Goal: Task Accomplishment & Management: Complete application form

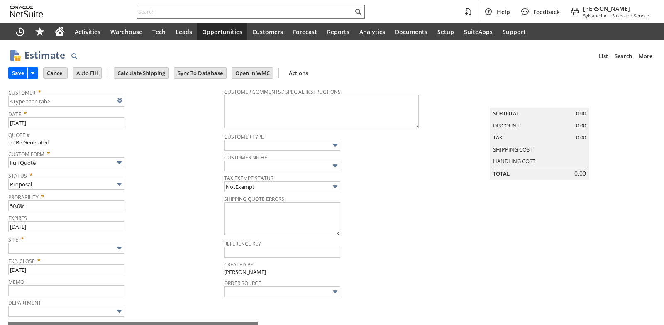
type input "Sylvane - [DOMAIN_NAME]"
click at [161, 231] on div "Expires 9/11/2025" at bounding box center [114, 222] width 212 height 20
click at [129, 100] on link at bounding box center [130, 100] width 9 height 9
click at [132, 101] on link at bounding box center [130, 100] width 9 height 9
type input "CU1234091 Field Medical Training Battalion"
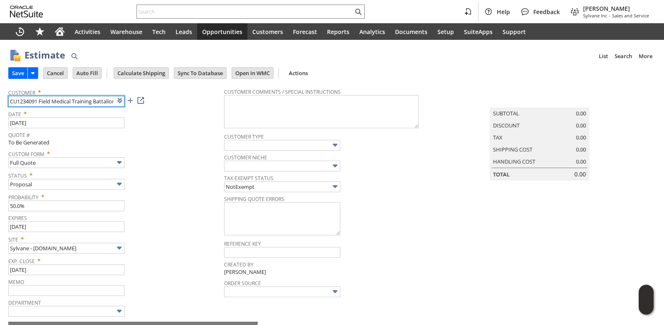
click at [75, 100] on input "CU1234091 Field Medical Training Battalion" at bounding box center [66, 101] width 116 height 11
click at [161, 131] on span "Quote #" at bounding box center [114, 134] width 212 height 10
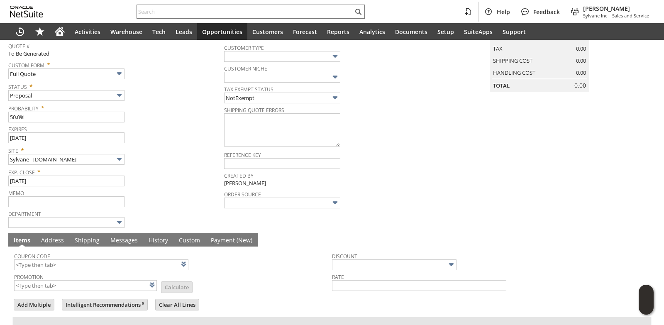
scroll to position [179, 0]
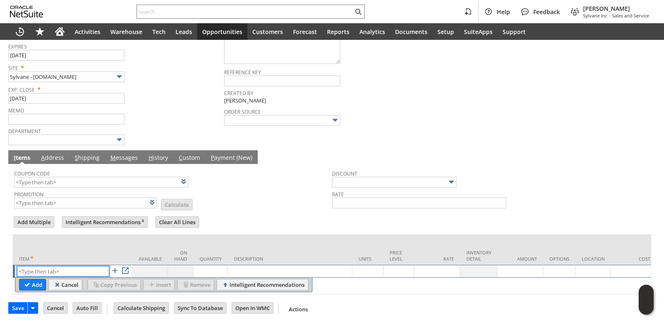
click at [71, 266] on input "text" at bounding box center [63, 271] width 92 height 10
paste input "cl15952"
type input "cl15952"
click at [244, 234] on td "Description" at bounding box center [290, 249] width 124 height 30
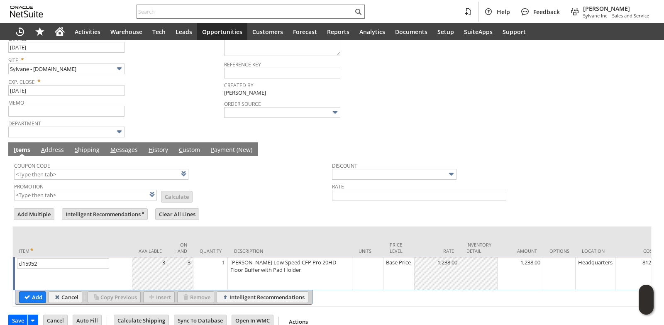
click at [215, 276] on td "1" at bounding box center [210, 273] width 34 height 33
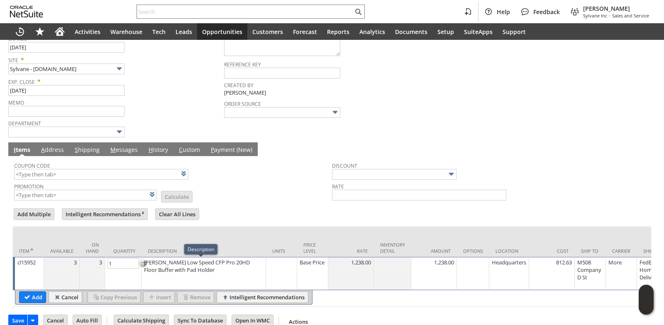
type input "2"
click at [35, 300] on input "Add" at bounding box center [33, 297] width 26 height 11
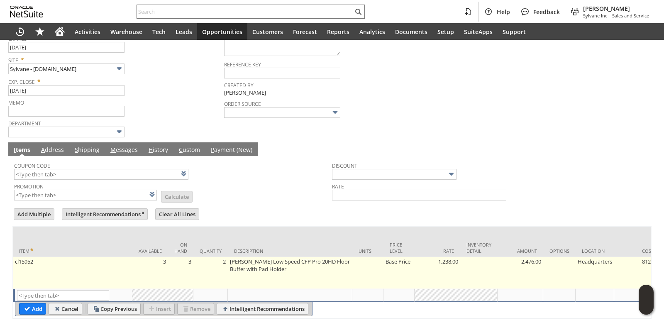
click at [400, 264] on td "Base Price" at bounding box center [398, 273] width 31 height 32
type input "Base Price"
type input "OK"
type input "Make Copy"
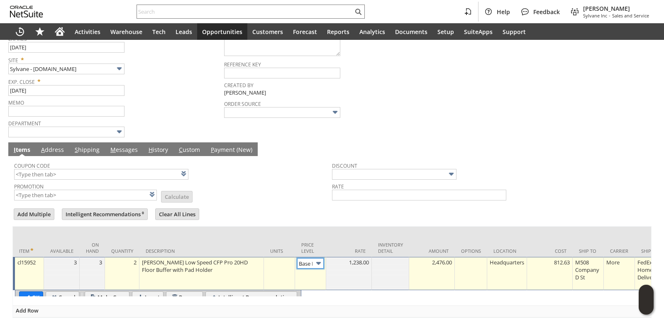
scroll to position [0, 12]
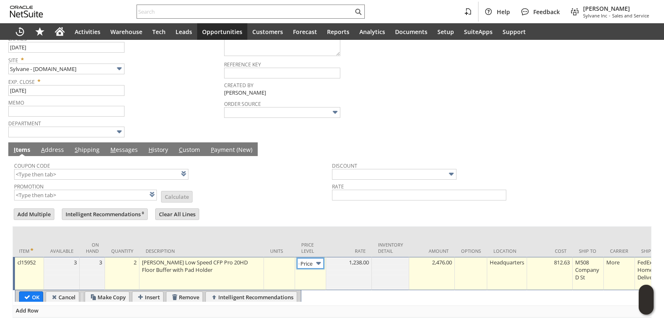
click at [308, 266] on input "Base Price" at bounding box center [310, 263] width 27 height 10
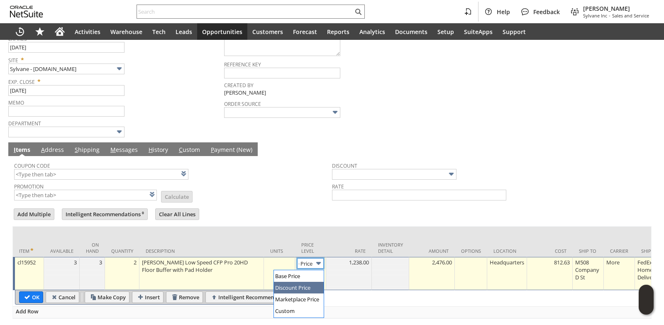
type input "Disco...rice"
click at [308, 267] on input "Disco...rice" at bounding box center [310, 263] width 27 height 10
click at [36, 298] on input "OK" at bounding box center [31, 297] width 23 height 11
type input "Add"
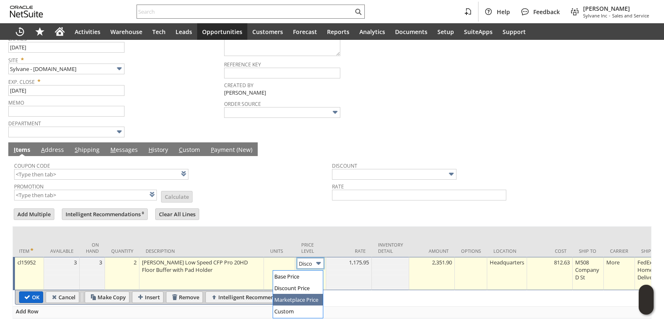
type input "Copy Previous"
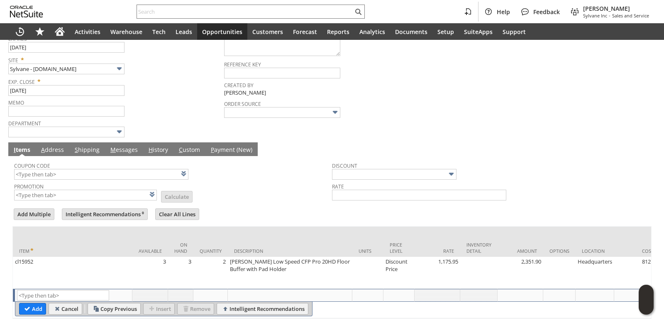
click at [125, 153] on link "M essages" at bounding box center [124, 150] width 32 height 9
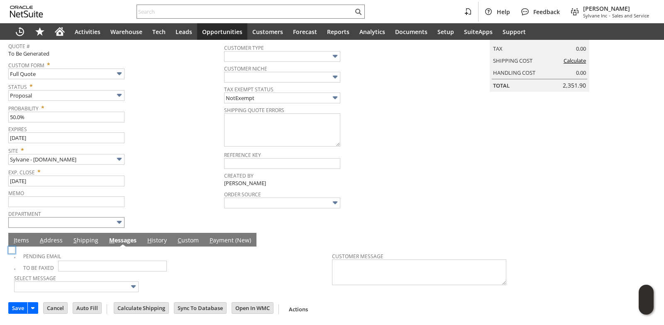
scroll to position [90, 0]
click at [15, 254] on img at bounding box center [11, 250] width 7 height 7
checkbox input "true"
click at [154, 171] on span "Exp. Close *" at bounding box center [114, 171] width 212 height 10
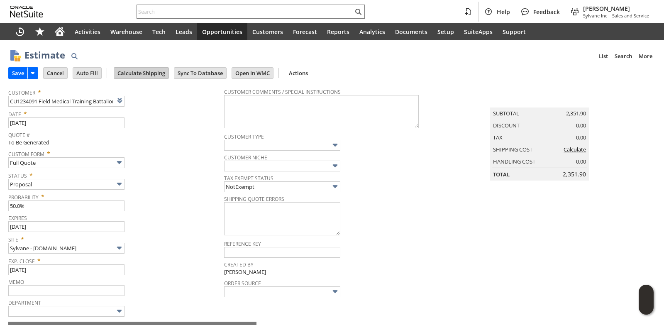
click at [141, 70] on input "Calculate Shipping" at bounding box center [141, 73] width 54 height 11
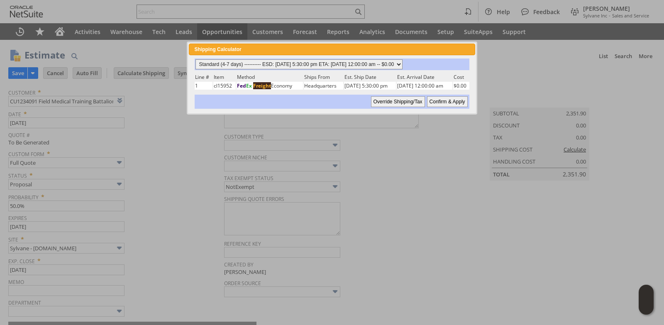
click at [403, 64] on select "Standard (4-7 days) ---------- ESD: 08/12/2025 5:30:00 pm ETA: 08/14/2025 12:00…" at bounding box center [298, 64] width 207 height 10
click at [195, 59] on select "Standard (4-7 days) ---------- ESD: 08/12/2025 5:30:00 pm ETA: 08/14/2025 12:00…" at bounding box center [298, 64] width 207 height 10
click at [446, 100] on input "Confirm & Apply" at bounding box center [447, 101] width 41 height 11
type input "Government"
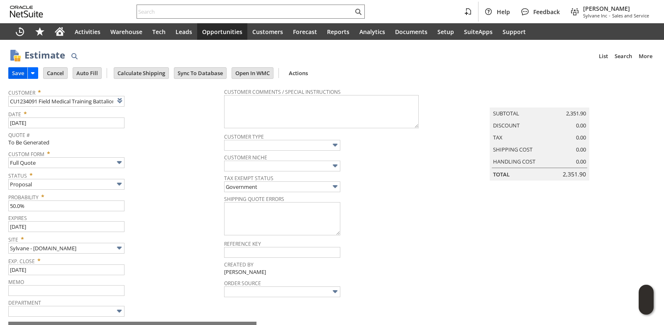
click at [15, 74] on input "Save" at bounding box center [18, 73] width 19 height 11
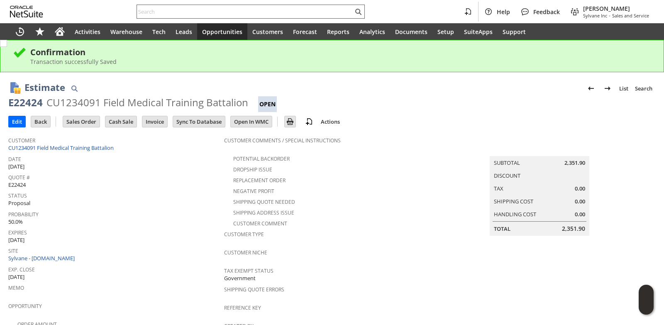
click at [190, 11] on input "text" at bounding box center [245, 12] width 216 height 10
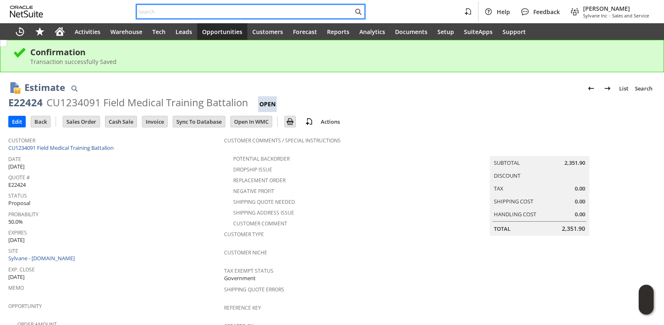
paste input "[EMAIL_ADDRESS][DOMAIN_NAME]"
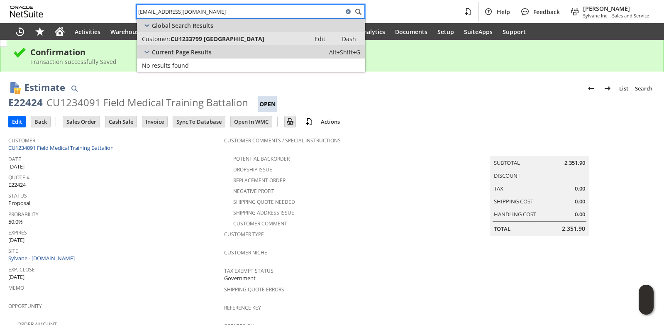
type input "[EMAIL_ADDRESS][DOMAIN_NAME]"
click at [230, 40] on span "CU1233799 [GEOGRAPHIC_DATA]" at bounding box center [218, 39] width 94 height 8
